Goal: Task Accomplishment & Management: Manage account settings

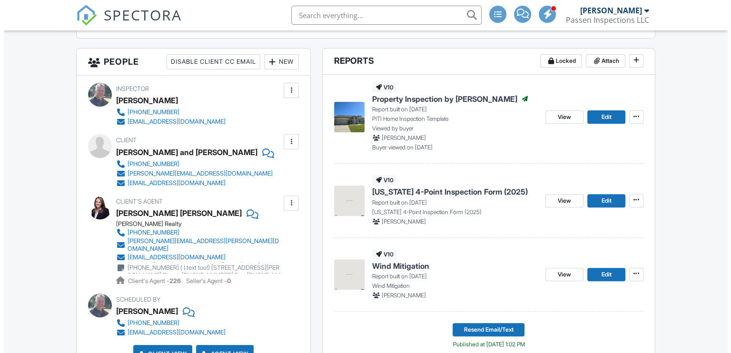
scroll to position [333, 0]
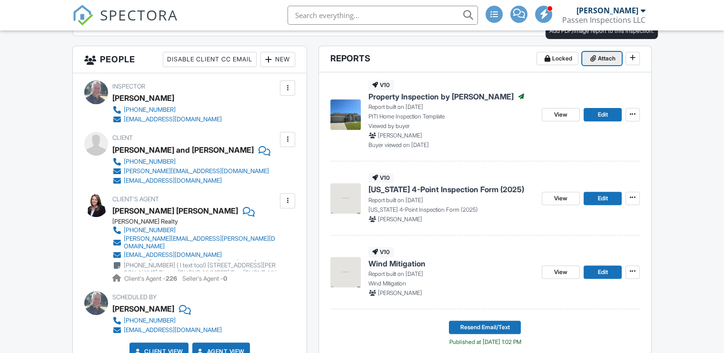
click at [605, 58] on span "Attach" at bounding box center [607, 59] width 18 height 10
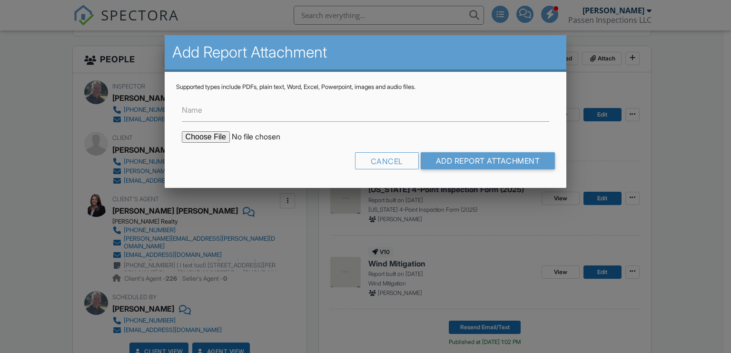
click at [207, 135] on input "file" at bounding box center [263, 136] width 162 height 11
type input "C:\fakepath\WDO_2815_Briar_Park_Dr_HAROLD_ERB_09242025.pdf"
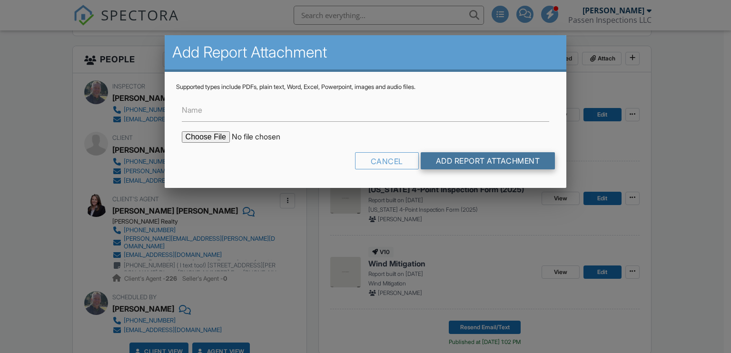
click at [484, 160] on input "Add Report Attachment" at bounding box center [488, 160] width 135 height 17
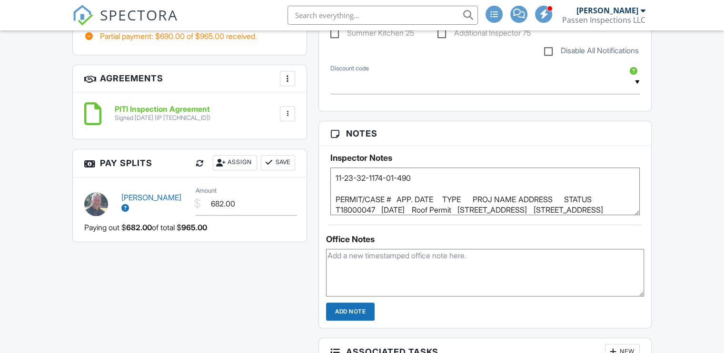
scroll to position [952, 0]
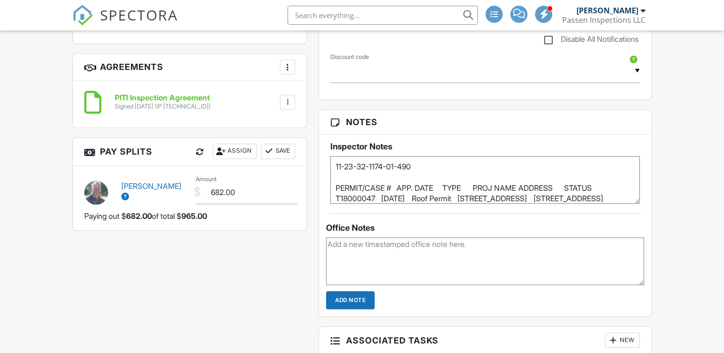
click at [470, 191] on textarea "11-23-32-1174-01-490 PERMIT/CASE # APP. DATE TYPE PROJ NAME ADDRESS STATUS T180…" at bounding box center [484, 180] width 309 height 48
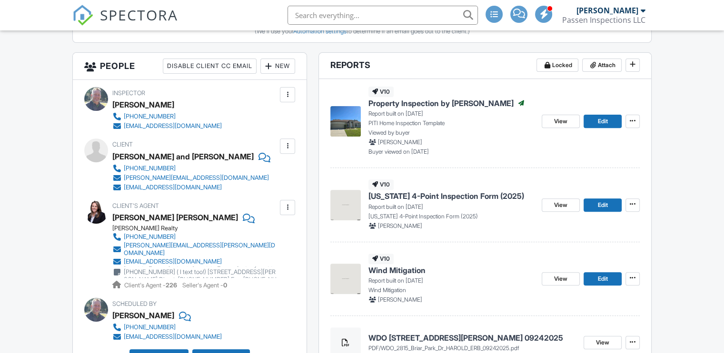
scroll to position [286, 0]
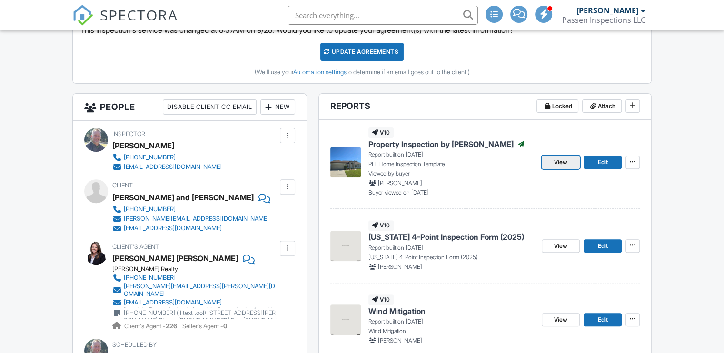
click at [561, 158] on span "View" at bounding box center [560, 163] width 13 height 10
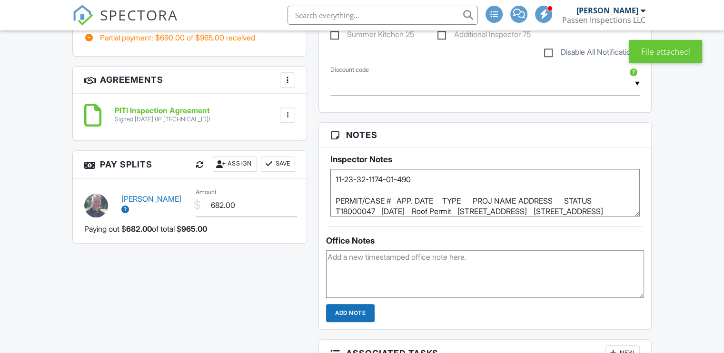
scroll to position [952, 0]
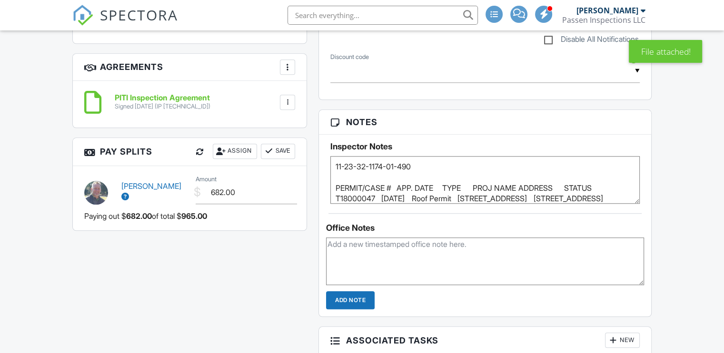
click at [398, 186] on textarea "11-23-32-1174-01-490 PERMIT/CASE # APP. DATE TYPE PROJ NAME ADDRESS STATUS T180…" at bounding box center [484, 180] width 309 height 48
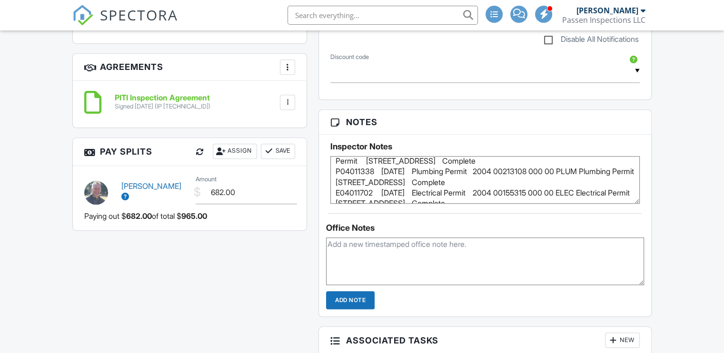
scroll to position [187, 0]
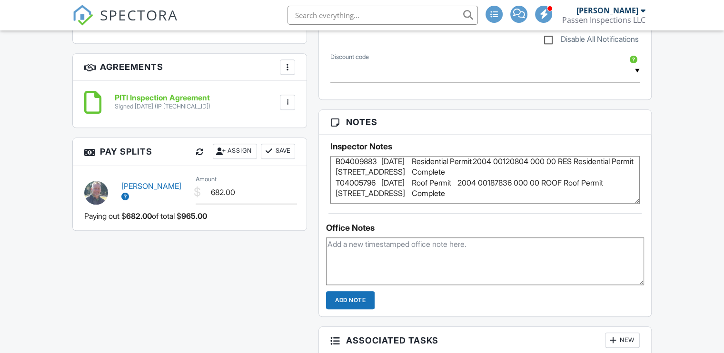
drag, startPoint x: 335, startPoint y: 165, endPoint x: 399, endPoint y: 172, distance: 64.6
click at [399, 172] on textarea "11-23-32-1174-01-490 PERMIT/CASE # APP. DATE TYPE PROJ NAME ADDRESS STATUS T180…" at bounding box center [484, 180] width 309 height 48
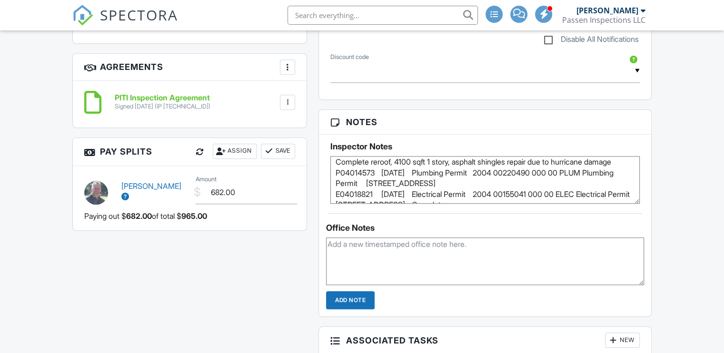
scroll to position [44, 0]
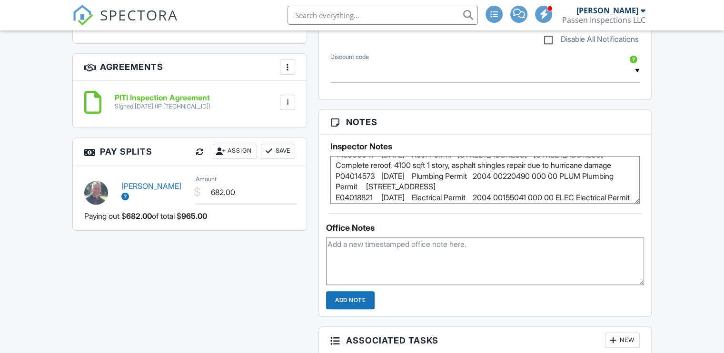
click at [413, 190] on textarea "11-23-32-1174-01-490 PERMIT/CASE # APP. DATE TYPE PROJ NAME ADDRESS STATUS T180…" at bounding box center [484, 180] width 309 height 48
drag, startPoint x: 386, startPoint y: 190, endPoint x: 335, endPoint y: 172, distance: 54.3
click at [335, 172] on textarea "11-23-32-1174-01-490 PERMIT/CASE # APP. DATE TYPE PROJ NAME ADDRESS STATUS T180…" at bounding box center [484, 180] width 309 height 48
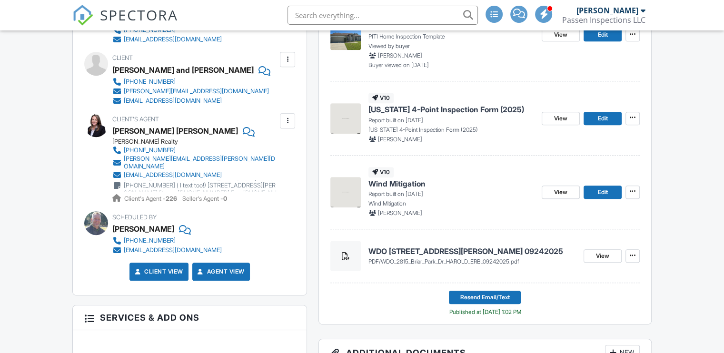
scroll to position [428, 0]
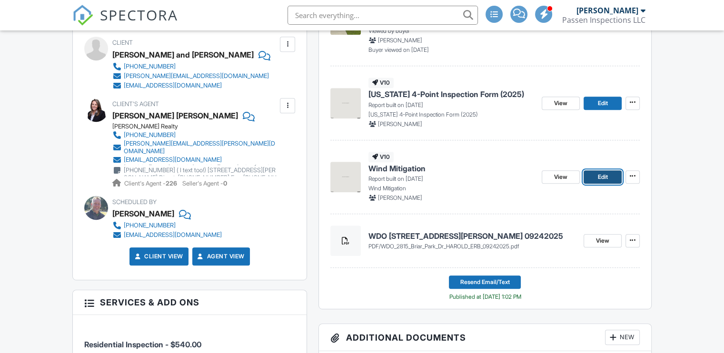
click at [597, 175] on span "Edit" at bounding box center [602, 177] width 10 height 10
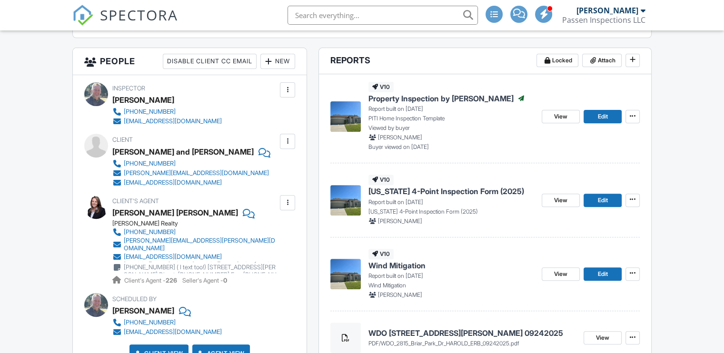
scroll to position [333, 0]
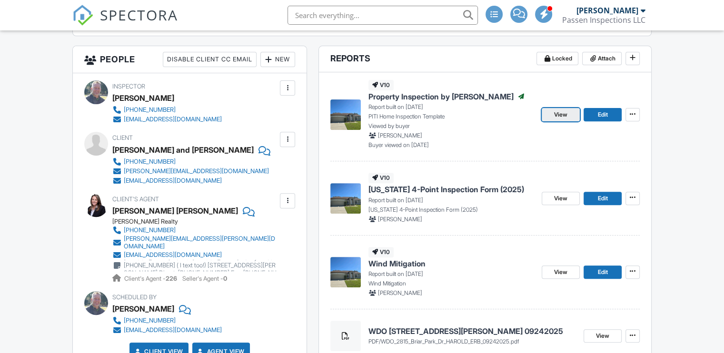
click at [558, 111] on span "View" at bounding box center [560, 115] width 13 height 10
click at [593, 196] on link "Edit" at bounding box center [602, 198] width 38 height 13
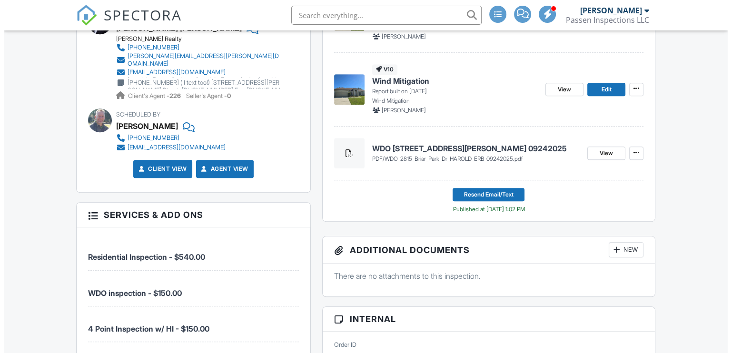
scroll to position [524, 0]
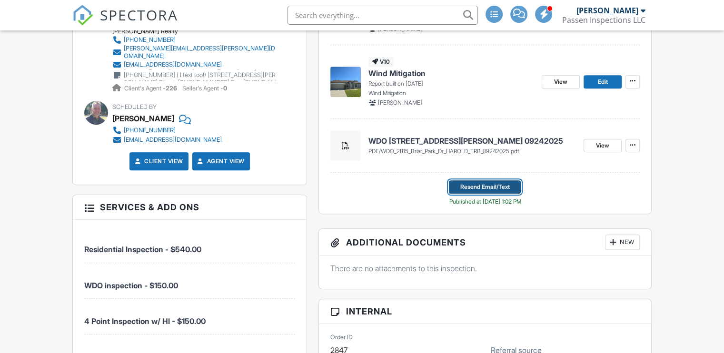
click at [495, 180] on button "Resend Email/Text" at bounding box center [485, 186] width 72 height 13
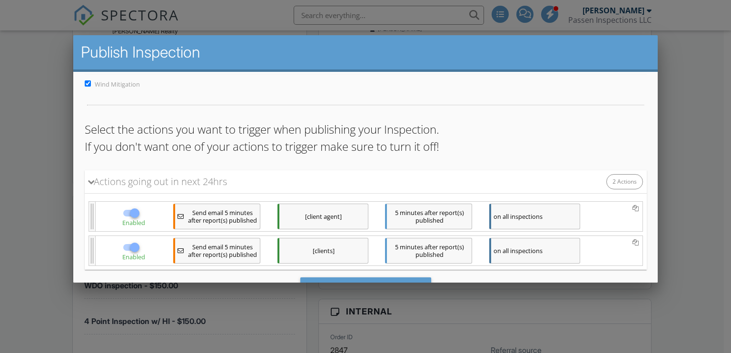
scroll to position [121, 0]
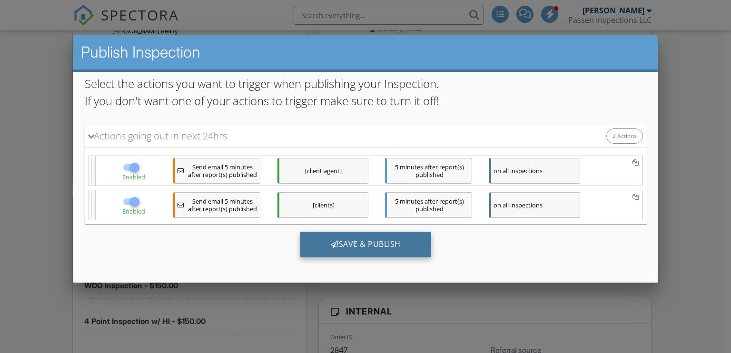
click at [385, 244] on div "Save & Publish" at bounding box center [365, 245] width 131 height 26
